Goal: Information Seeking & Learning: Find specific fact

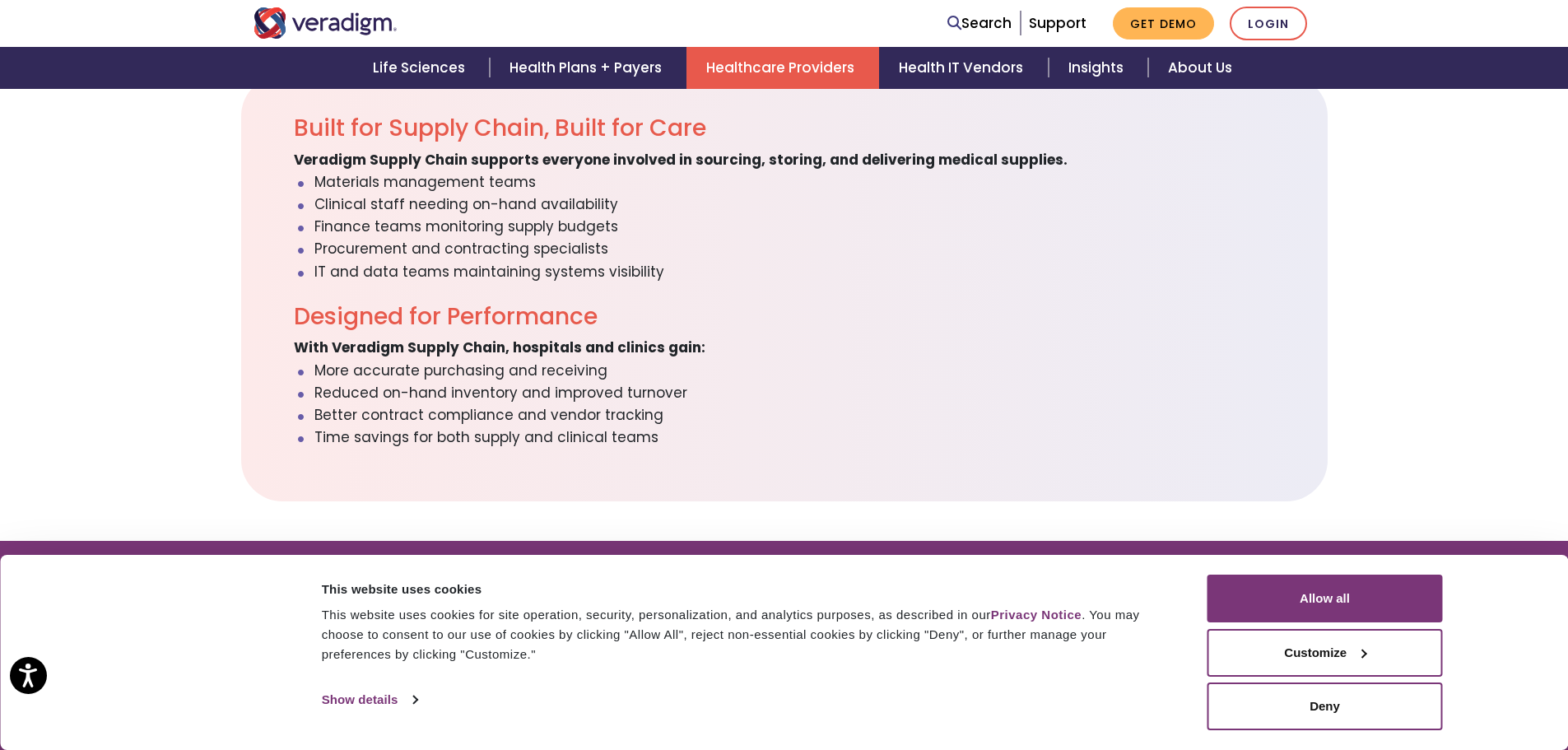
scroll to position [2133, 0]
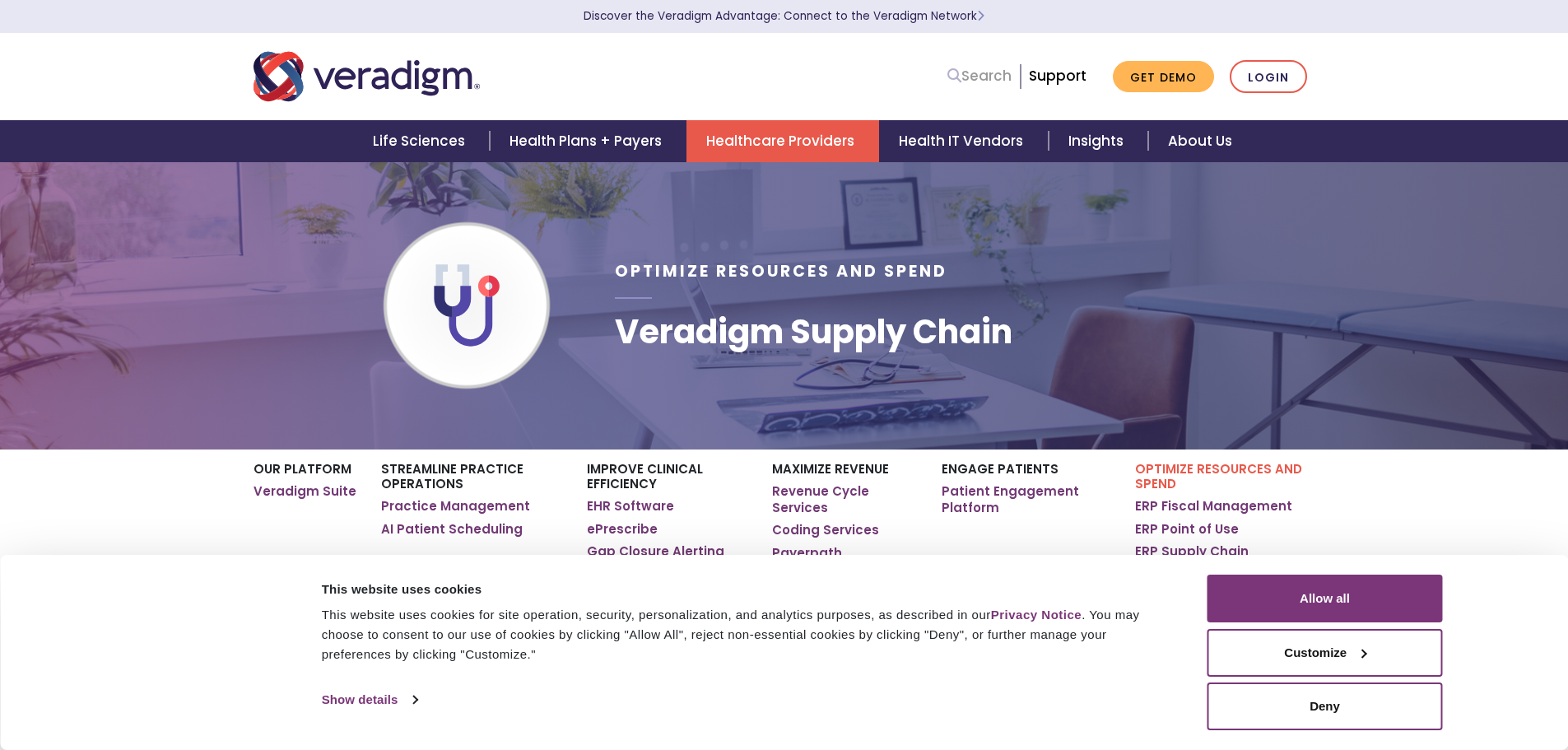
click at [992, 69] on link "Search" at bounding box center [980, 76] width 64 height 22
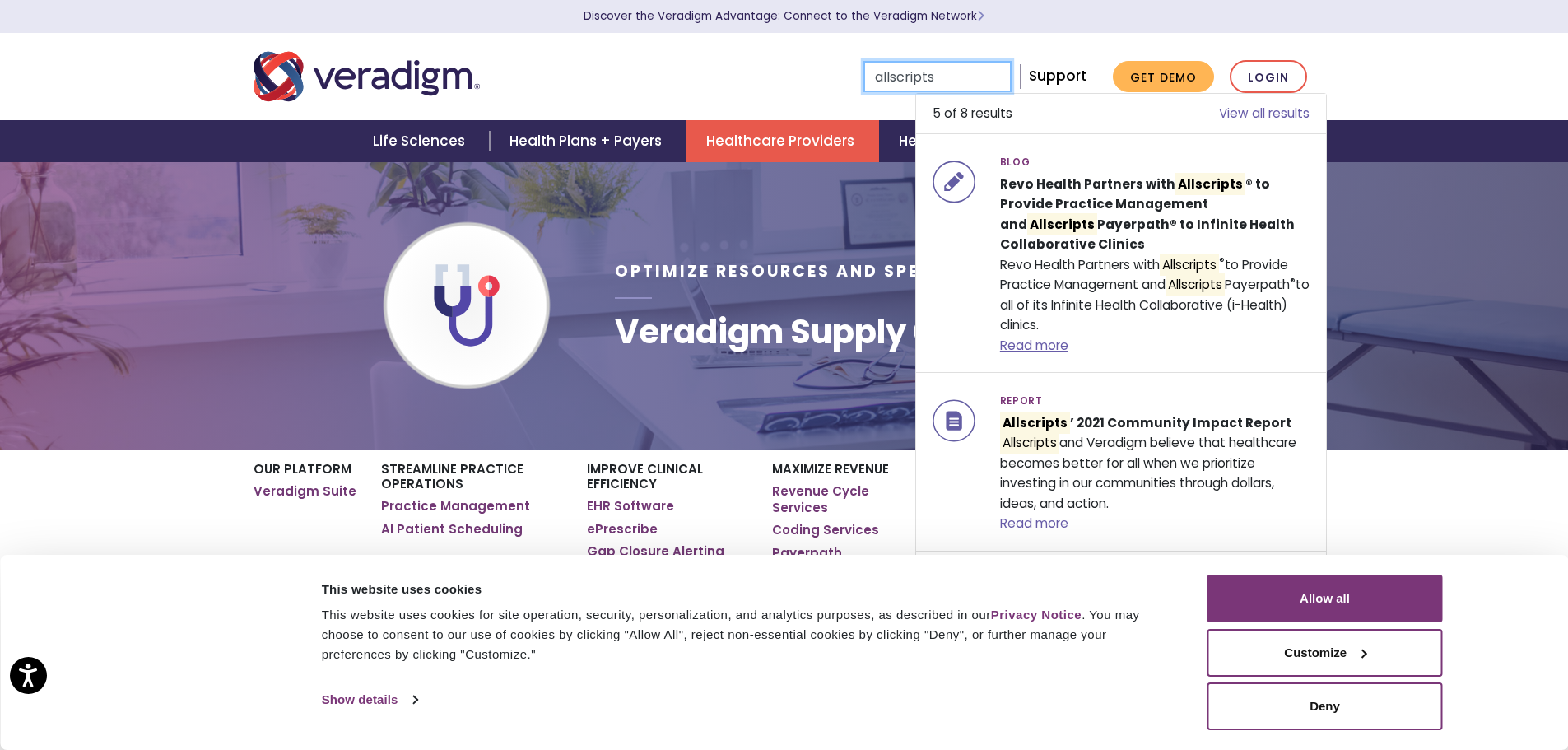
type input "allscripts"
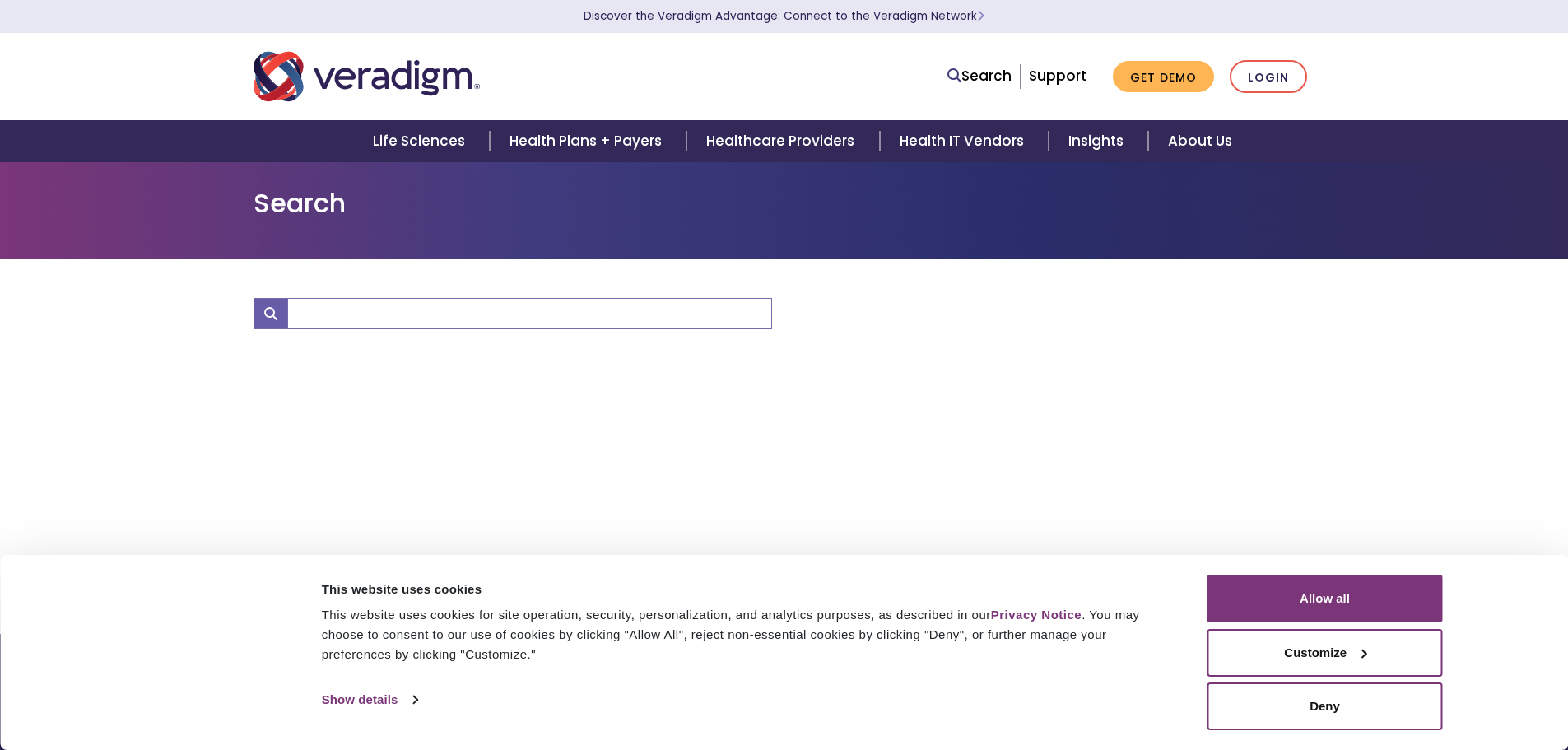
type input "allscripts"
